Goal: Task Accomplishment & Management: Use online tool/utility

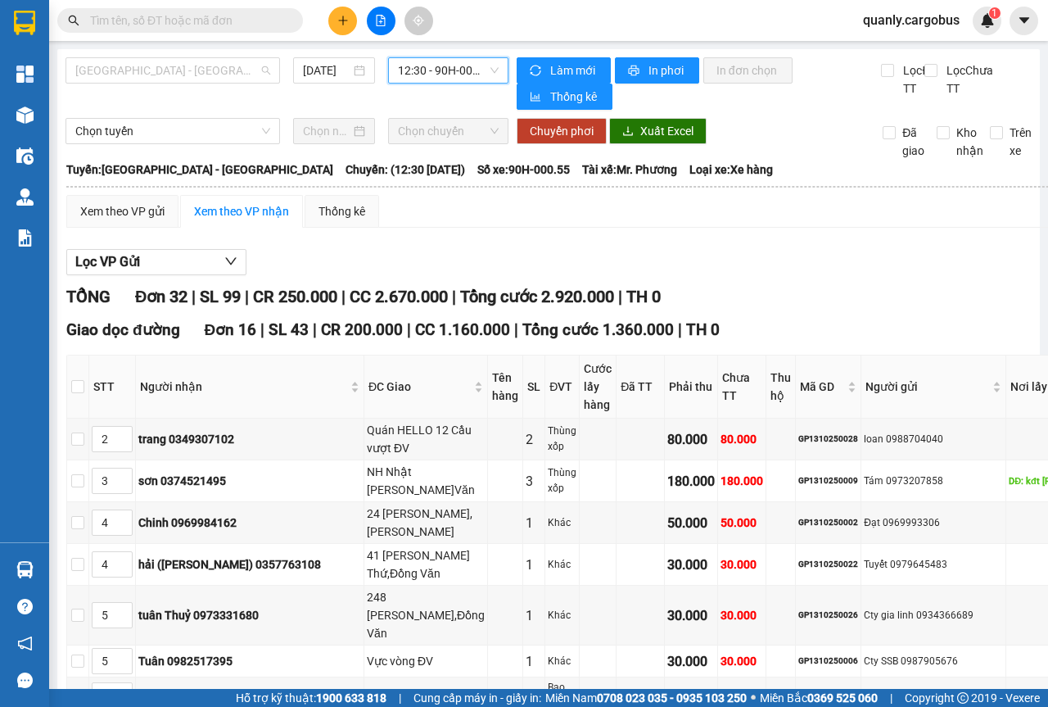
click at [261, 70] on span "[GEOGRAPHIC_DATA] - [GEOGRAPHIC_DATA]" at bounding box center [172, 70] width 195 height 25
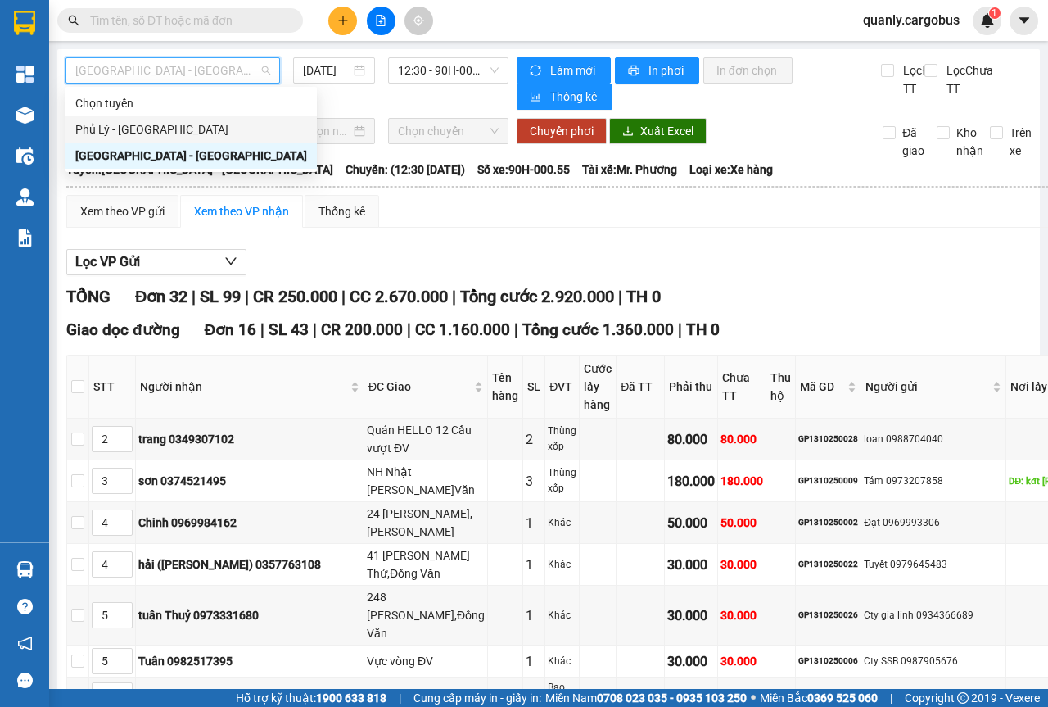
click at [97, 131] on div "Phủ Lý - [GEOGRAPHIC_DATA]" at bounding box center [191, 129] width 232 height 18
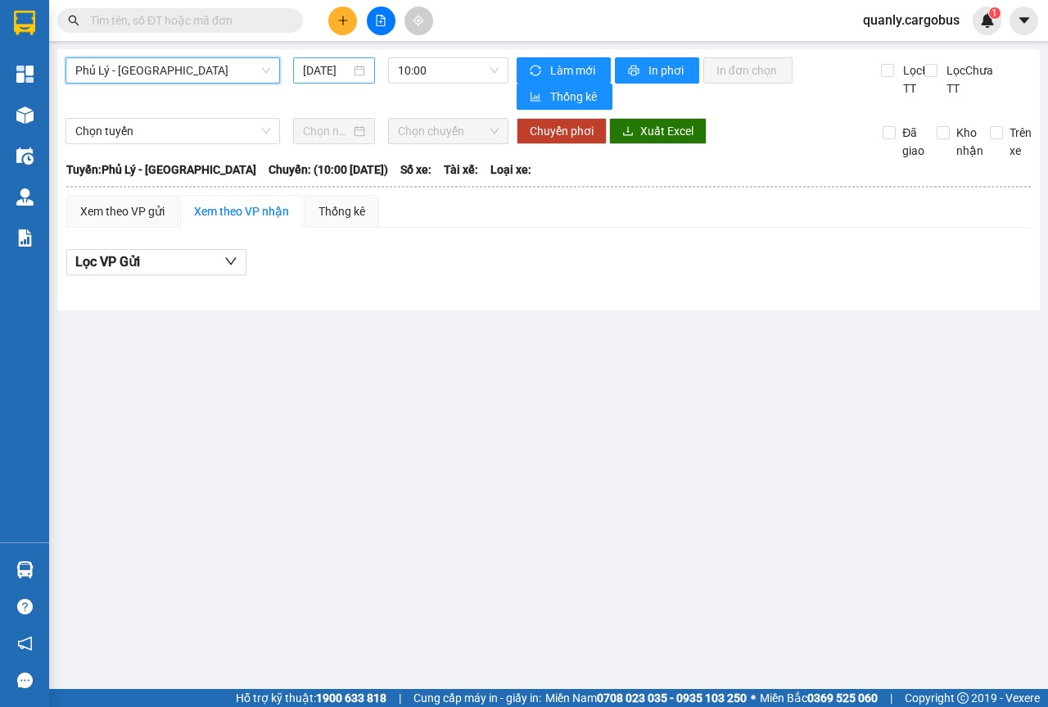
click at [369, 69] on div "[DATE]" at bounding box center [334, 70] width 82 height 26
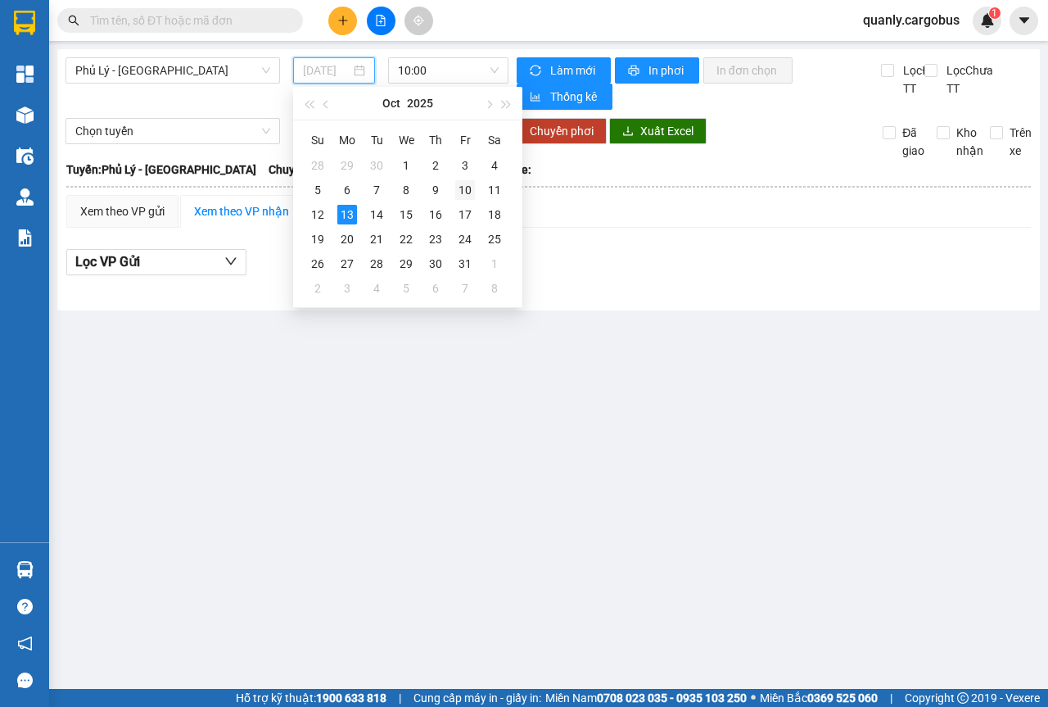
click at [460, 188] on div "10" at bounding box center [465, 190] width 20 height 20
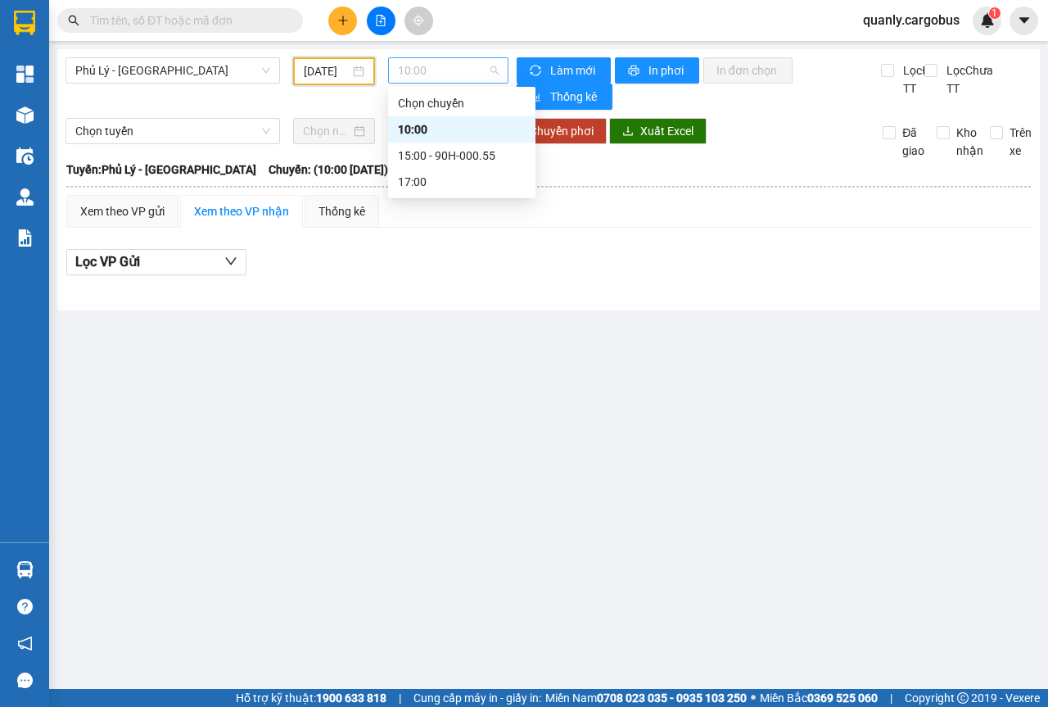
click at [500, 75] on div "10:00" at bounding box center [448, 70] width 120 height 26
click at [469, 161] on div "15:00 - 90H-000.55" at bounding box center [462, 156] width 128 height 18
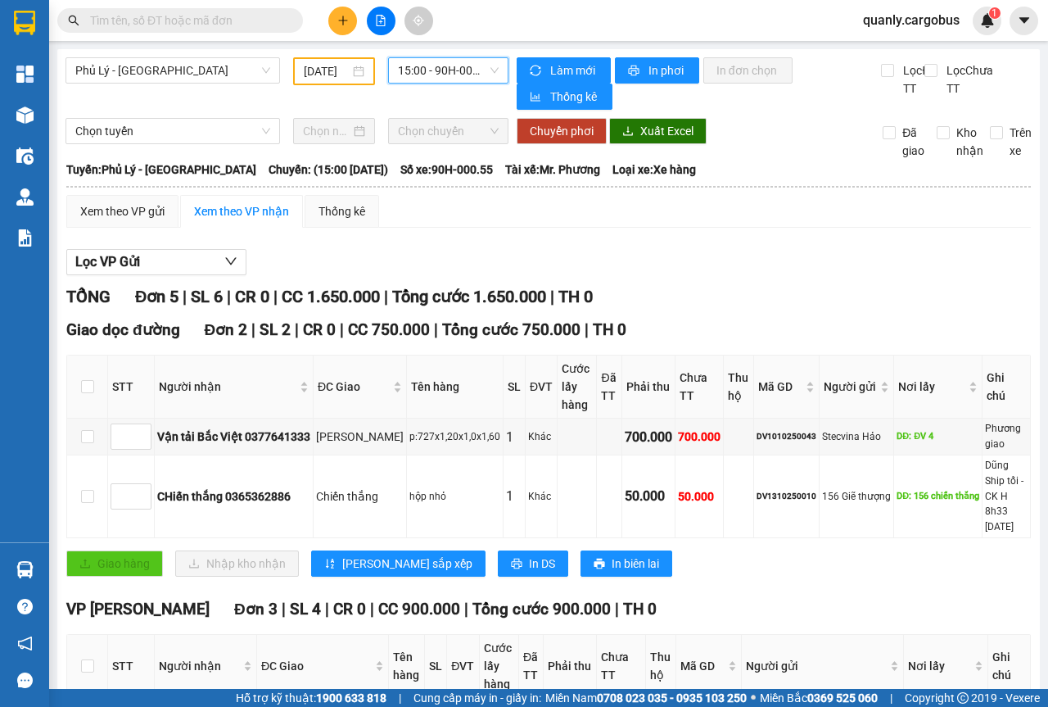
click at [489, 72] on span "15:00 - 90H-000.55" at bounding box center [448, 70] width 100 height 25
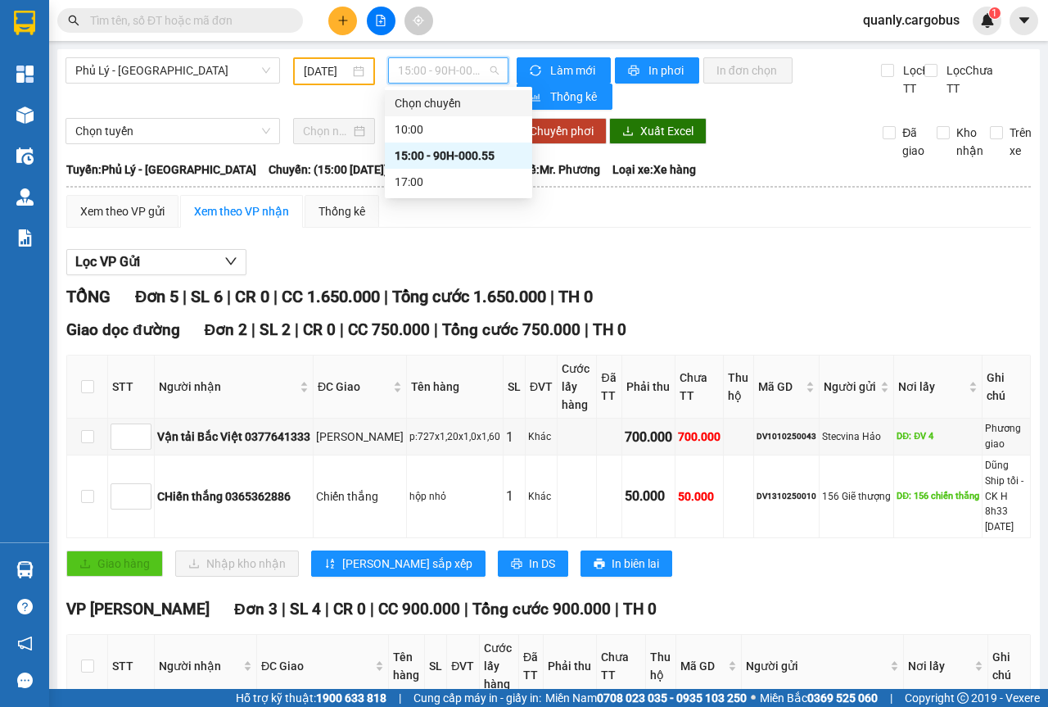
click at [354, 68] on div "[DATE]" at bounding box center [334, 71] width 61 height 18
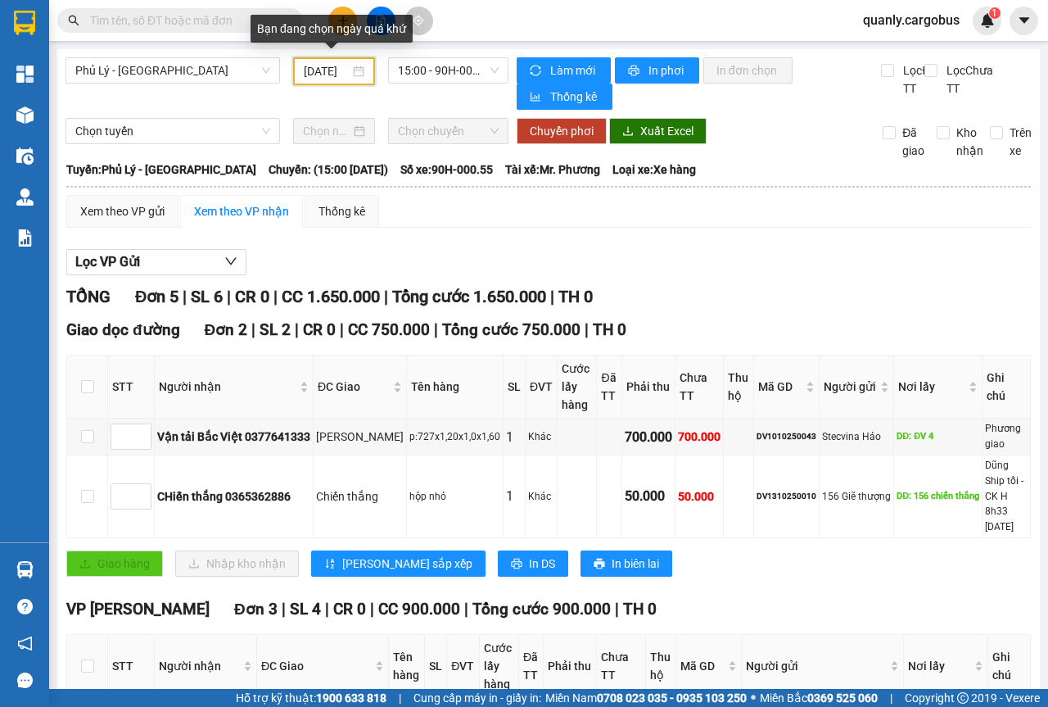
scroll to position [0, 13]
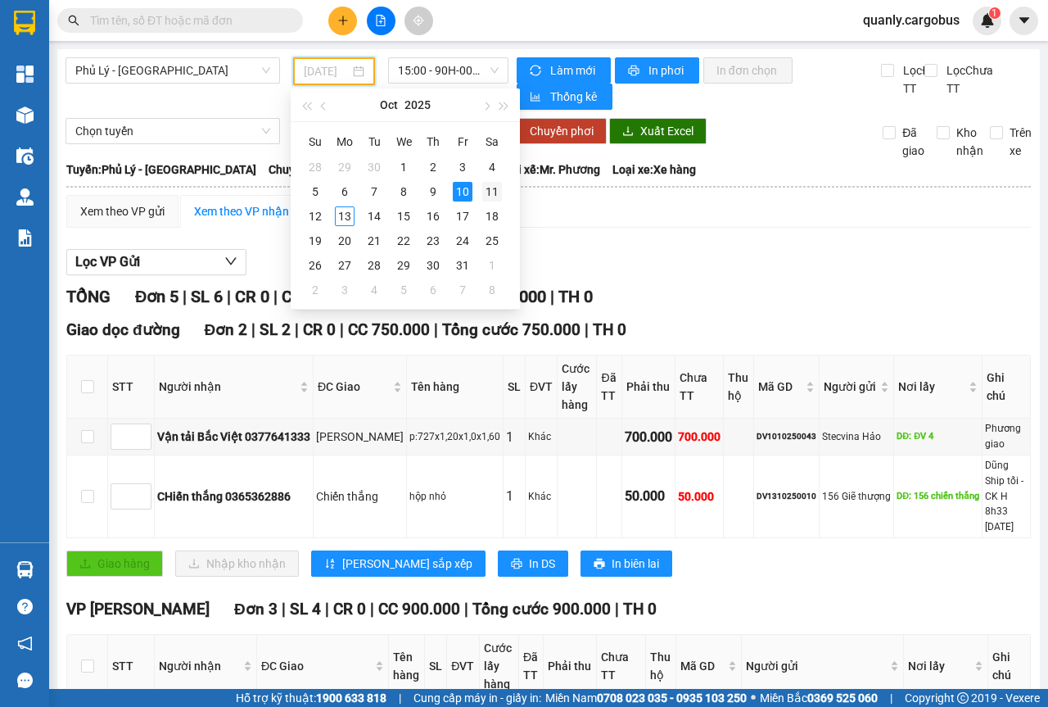
click at [491, 191] on div "11" at bounding box center [492, 192] width 20 height 20
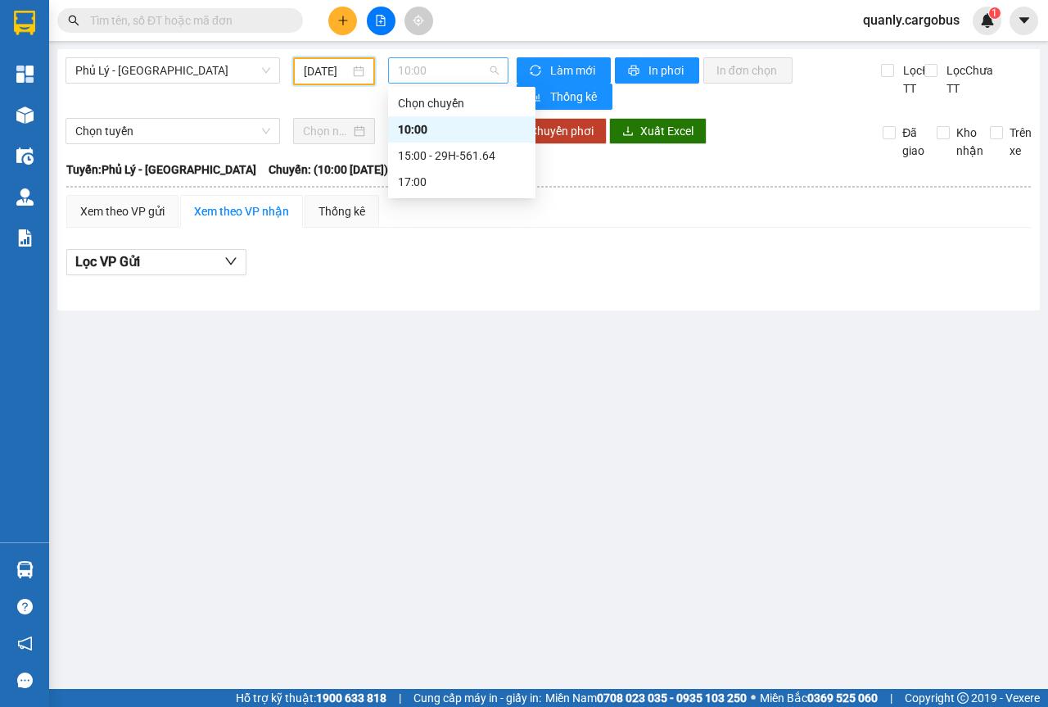
click at [499, 68] on div "10:00" at bounding box center [448, 70] width 120 height 26
click at [471, 157] on div "15:00 - 29H-561.64" at bounding box center [462, 156] width 128 height 18
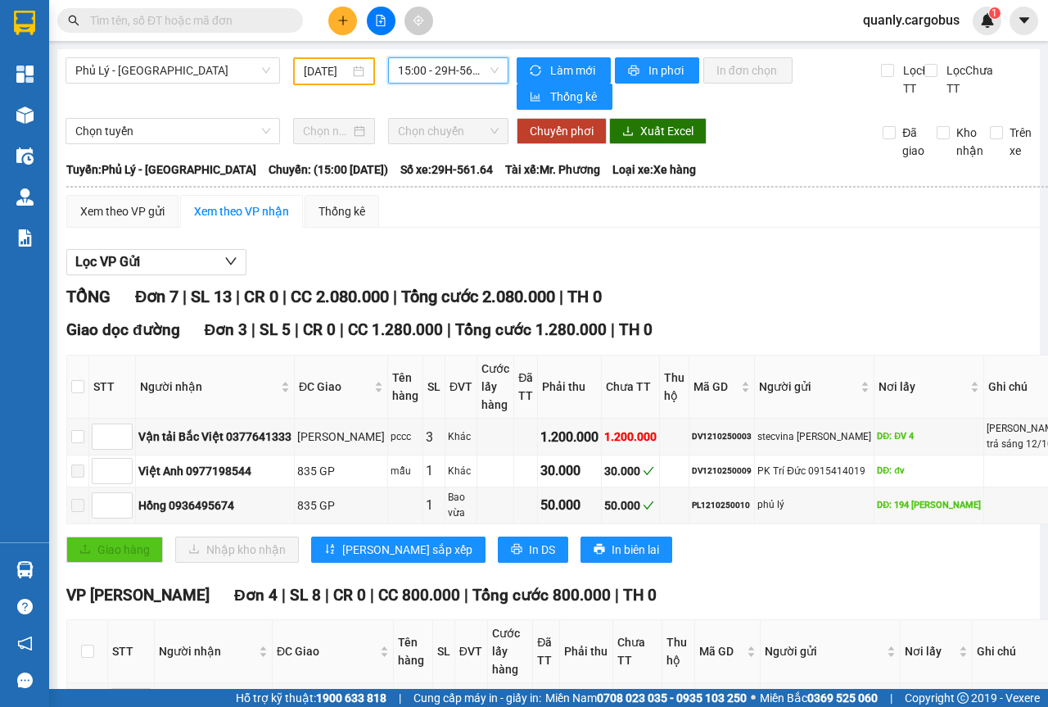
click at [357, 74] on div "[DATE]" at bounding box center [334, 71] width 61 height 18
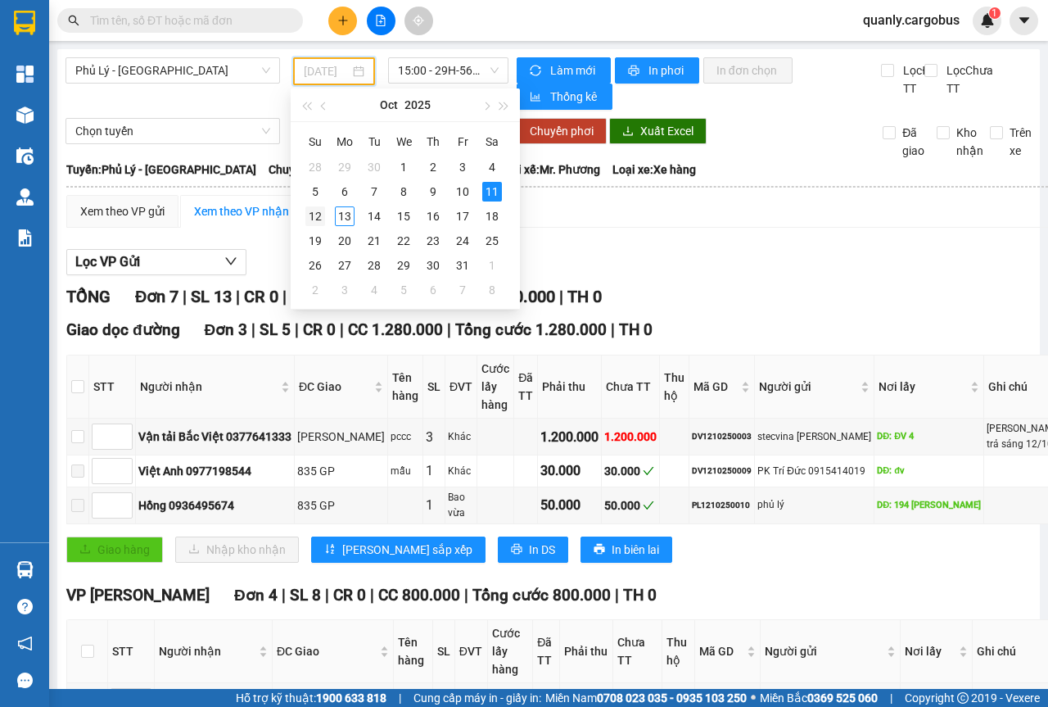
click at [313, 215] on div "12" at bounding box center [316, 216] width 20 height 20
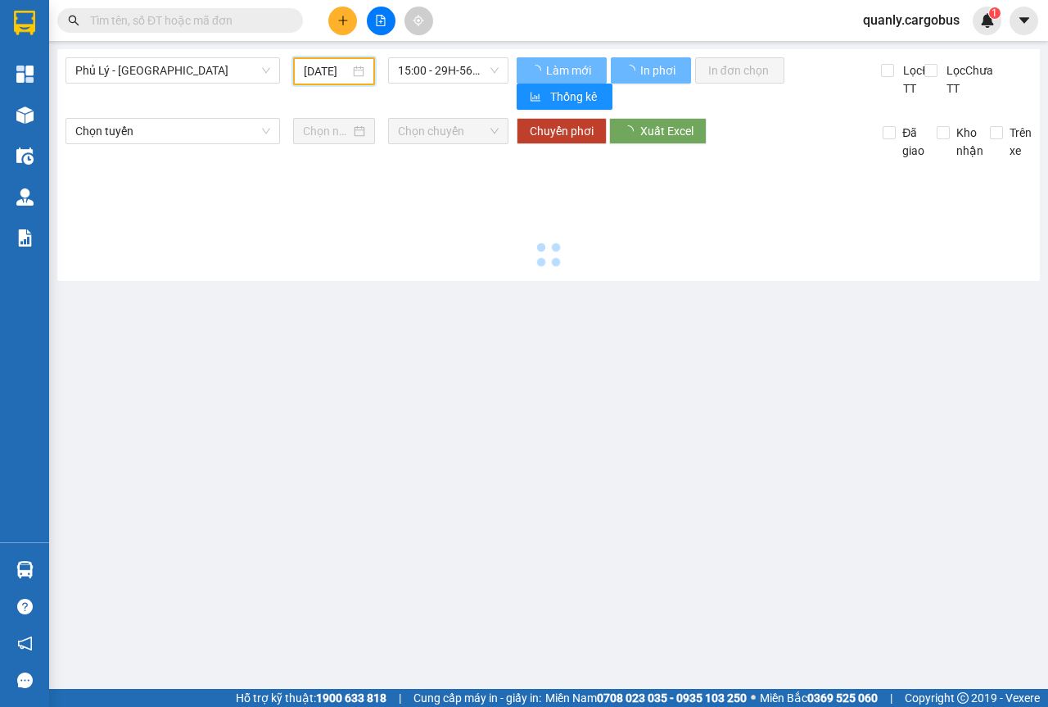
type input "[DATE]"
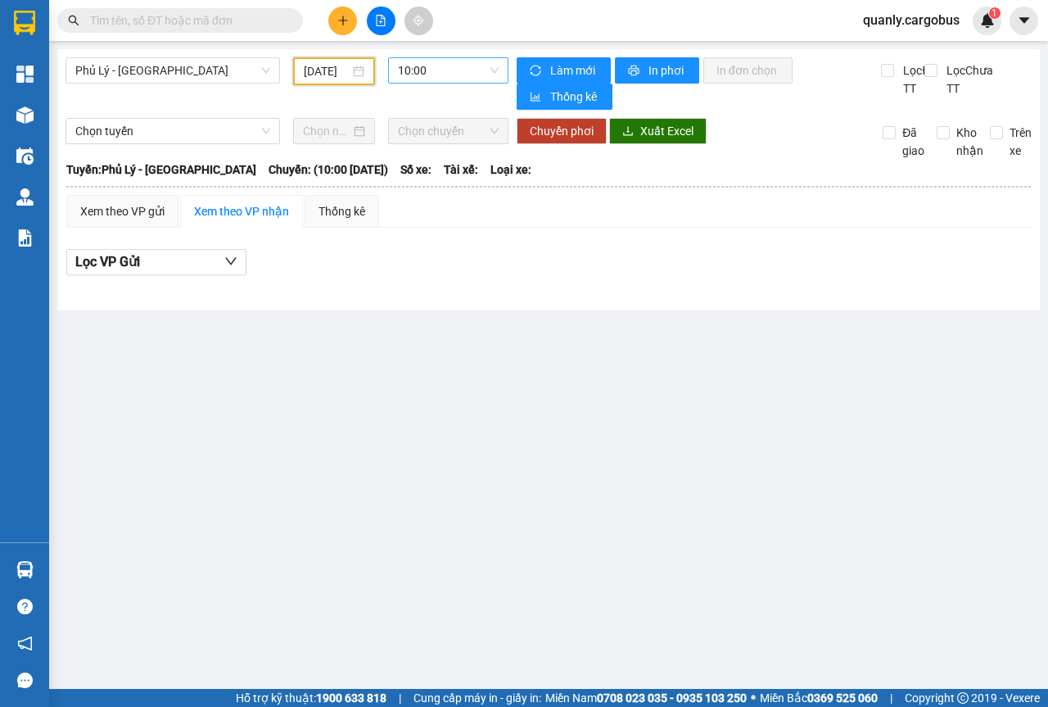
click at [493, 72] on span "10:00" at bounding box center [448, 70] width 100 height 25
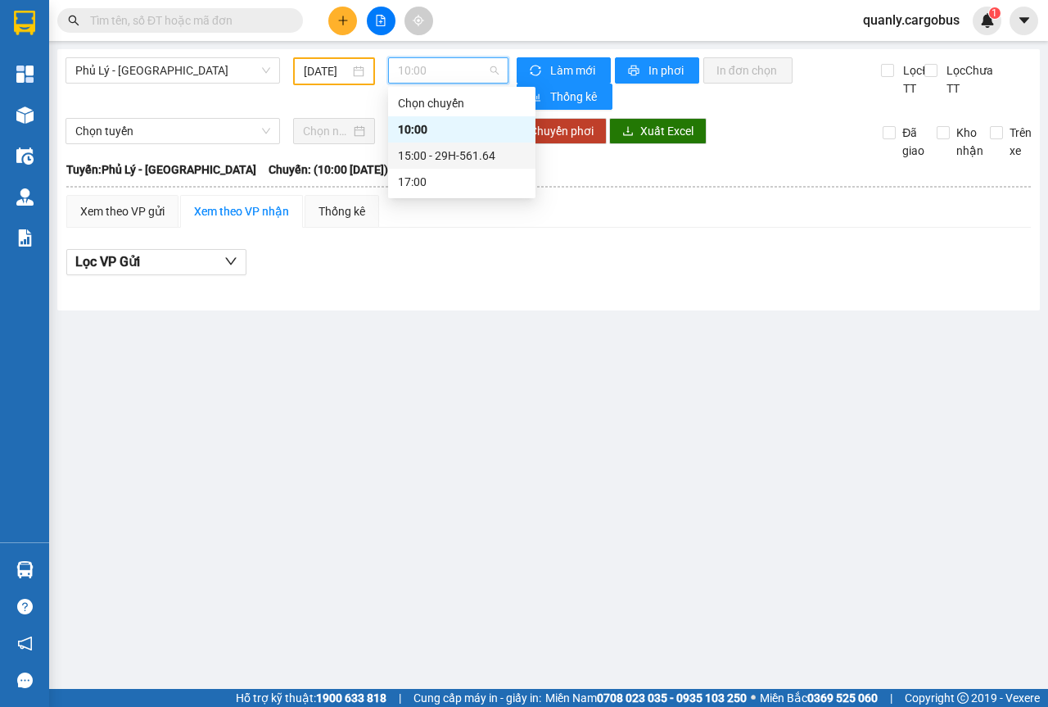
click at [463, 150] on div "15:00 - 29H-561.64" at bounding box center [462, 156] width 128 height 18
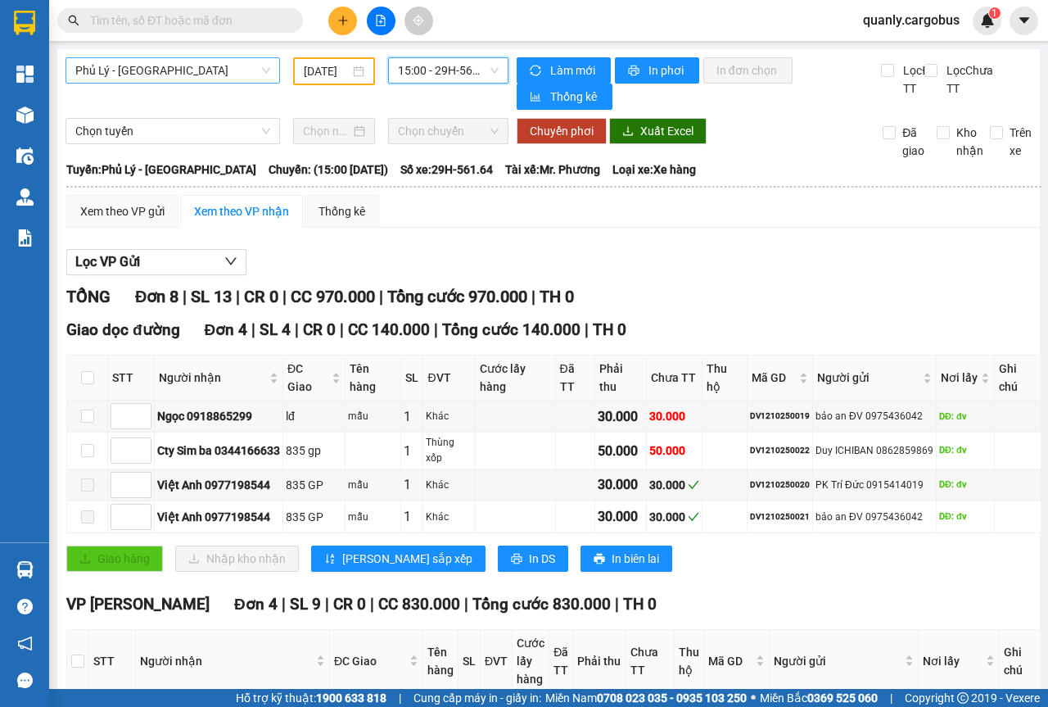
click at [263, 69] on span "Phủ Lý - [GEOGRAPHIC_DATA]" at bounding box center [172, 70] width 195 height 25
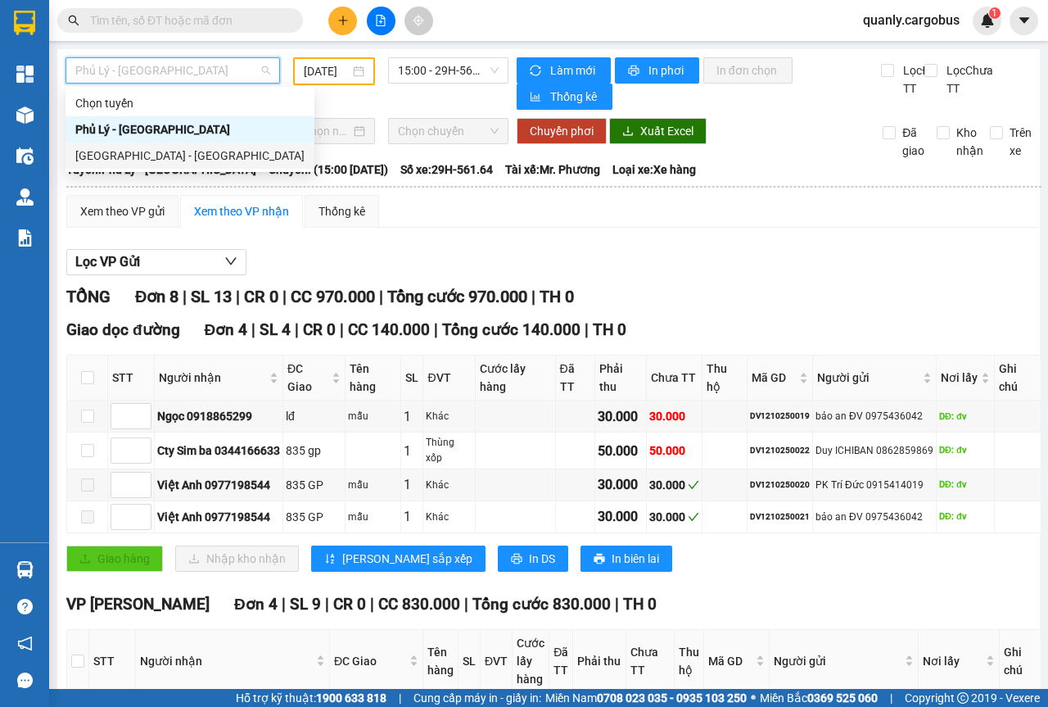
click at [109, 156] on div "[GEOGRAPHIC_DATA] - [GEOGRAPHIC_DATA]" at bounding box center [189, 156] width 229 height 18
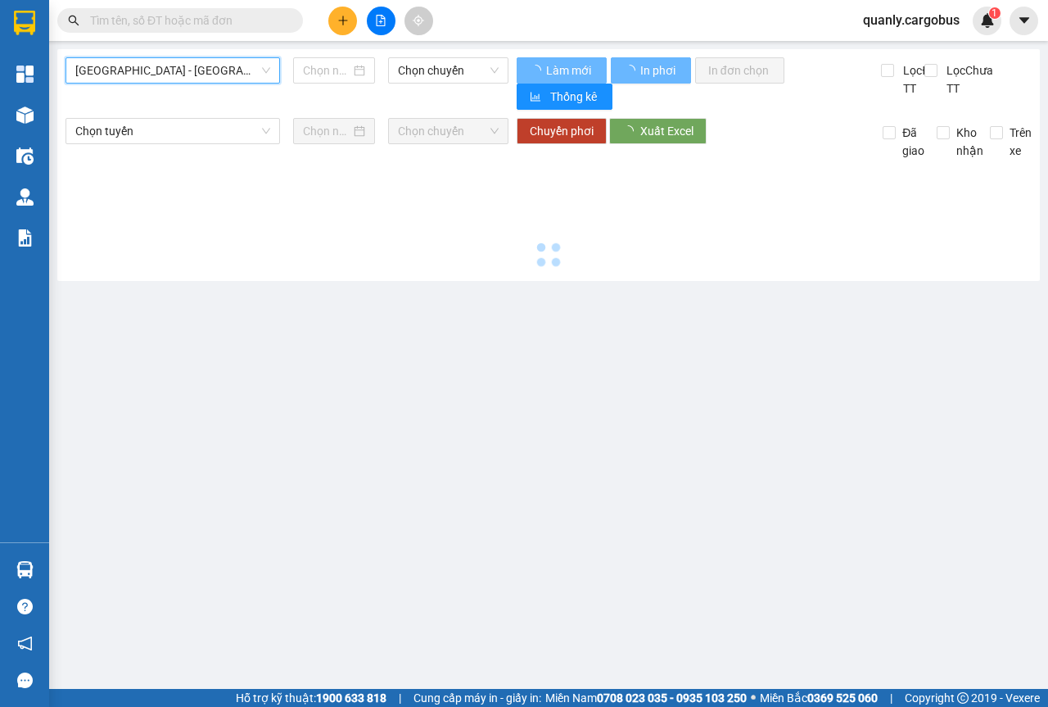
type input "[DATE]"
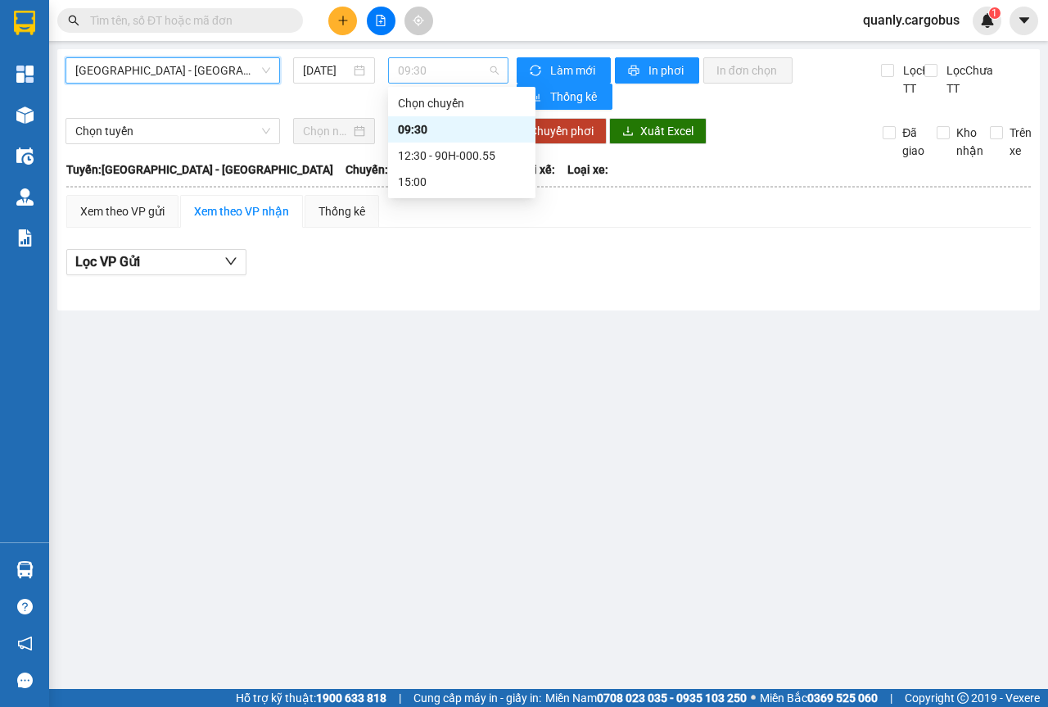
click at [492, 70] on span "09:30" at bounding box center [448, 70] width 100 height 25
click at [459, 158] on div "12:30 - 90H-000.55" at bounding box center [462, 156] width 128 height 18
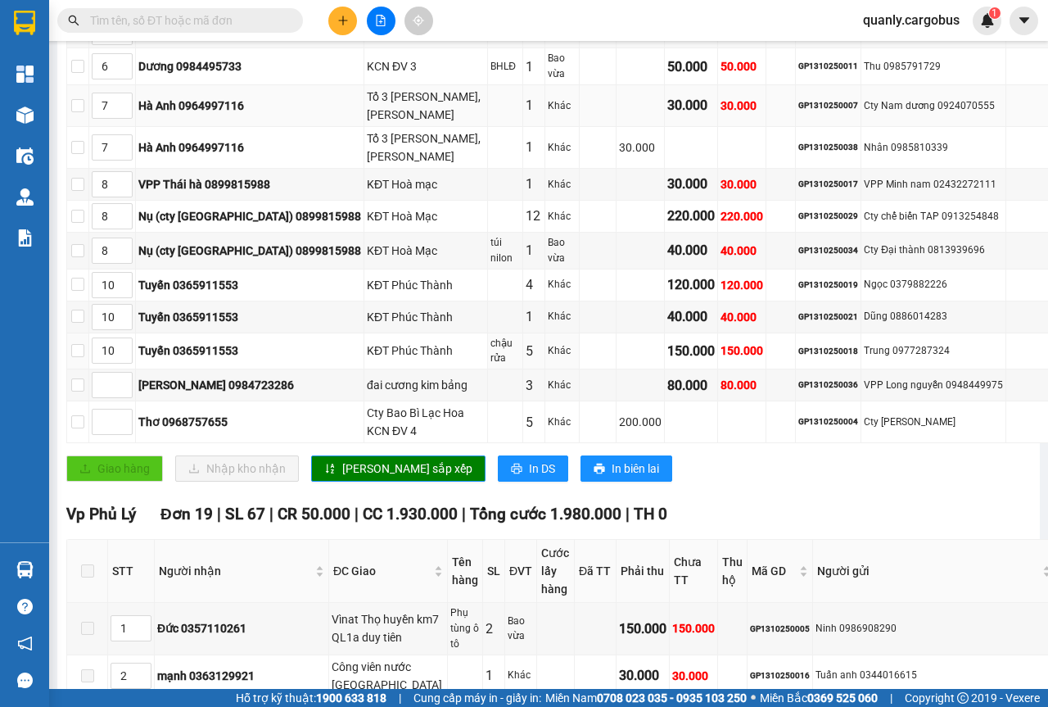
scroll to position [425, 0]
